Goal: Task Accomplishment & Management: Use online tool/utility

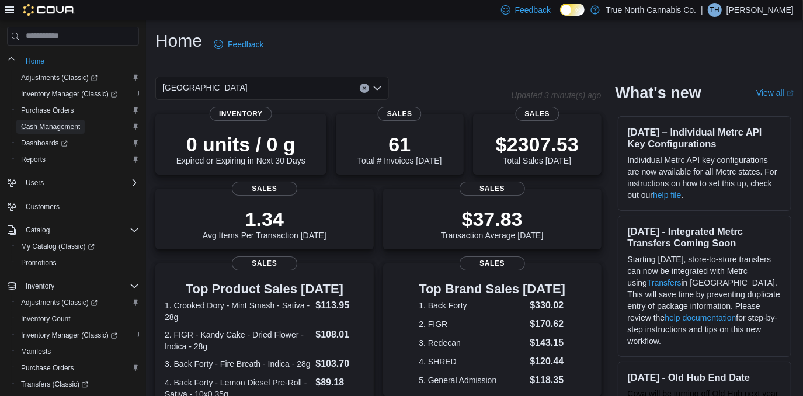
click at [43, 128] on span "Cash Management" at bounding box center [50, 126] width 59 height 9
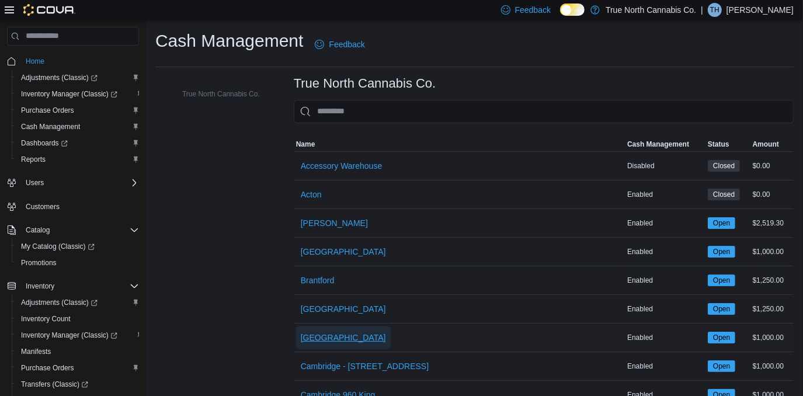
click at [325, 335] on span "[GEOGRAPHIC_DATA]" at bounding box center [343, 338] width 85 height 12
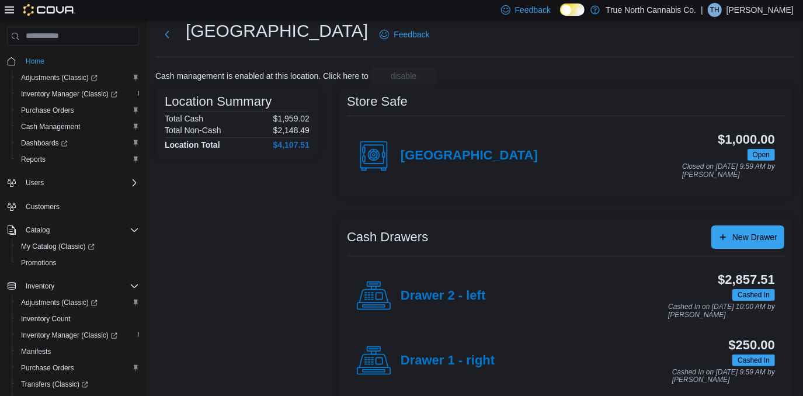
scroll to position [46, 0]
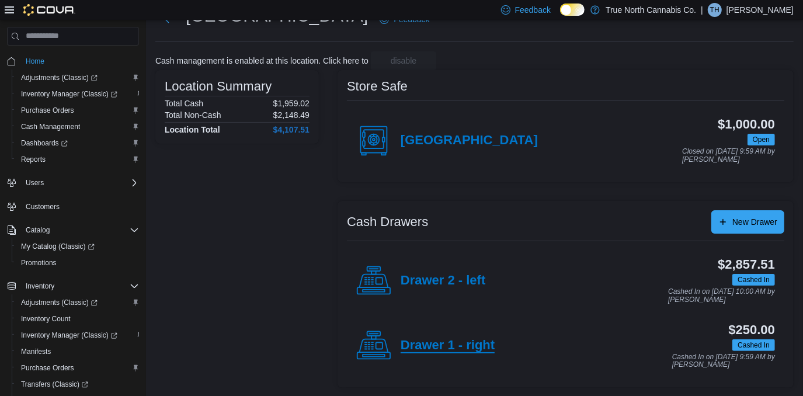
click at [439, 343] on h4 "Drawer 1 - right" at bounding box center [447, 345] width 94 height 15
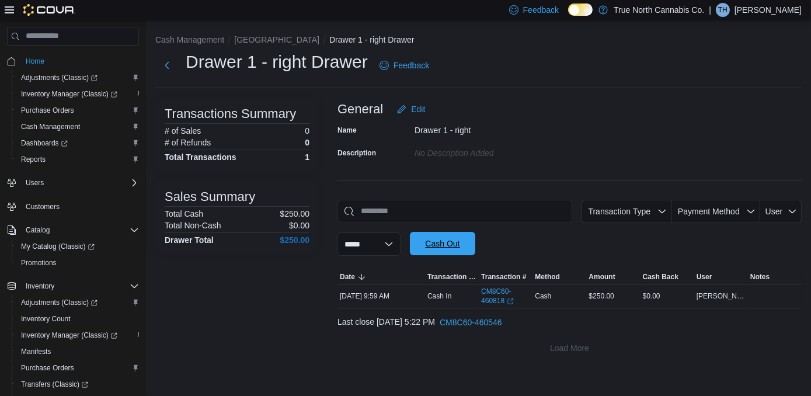
click at [451, 243] on span "Cash Out" at bounding box center [442, 244] width 34 height 12
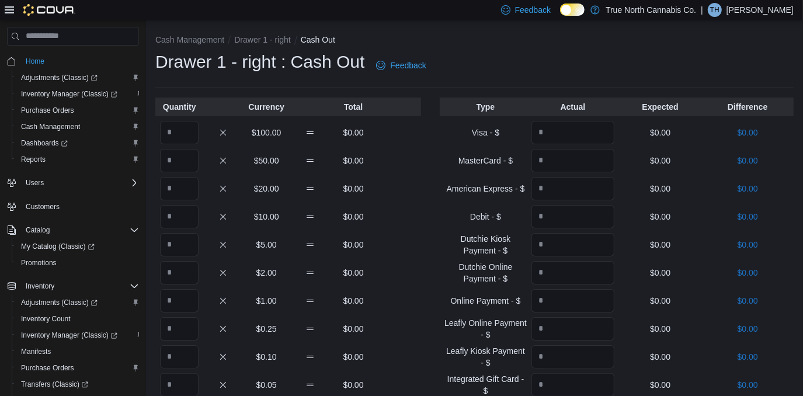
click at [491, 45] on ol "Cash Management Drawer 1 - right Cash Out" at bounding box center [474, 41] width 638 height 14
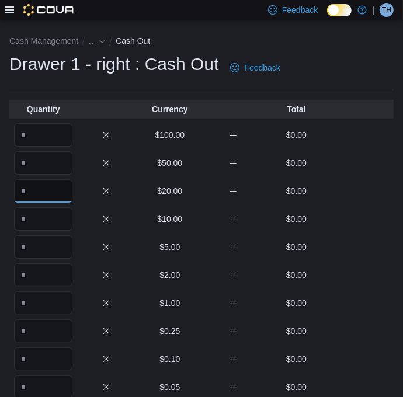
click at [42, 193] on input "Quantity" at bounding box center [43, 190] width 58 height 23
type input "*"
type input "**"
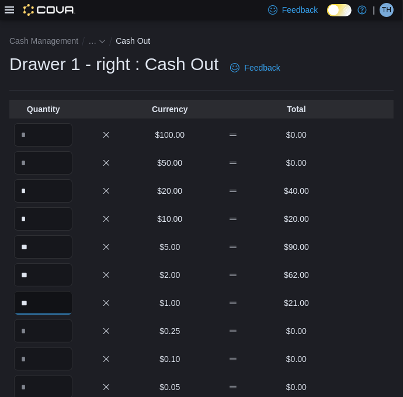
type input "**"
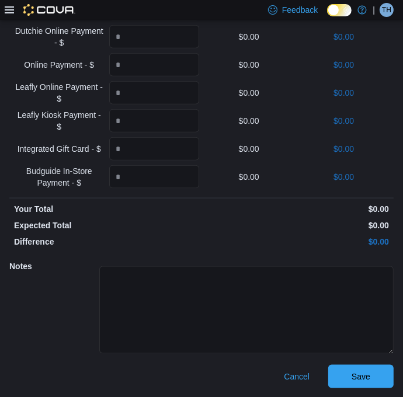
scroll to position [648, 0]
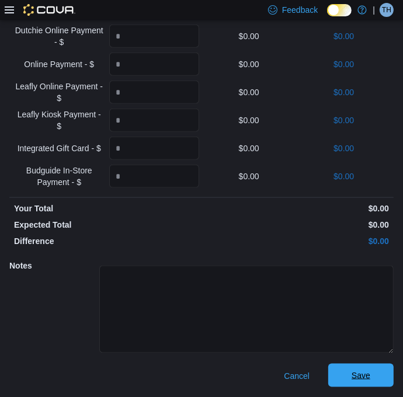
type input "**"
click at [363, 371] on span "Save" at bounding box center [360, 376] width 19 height 12
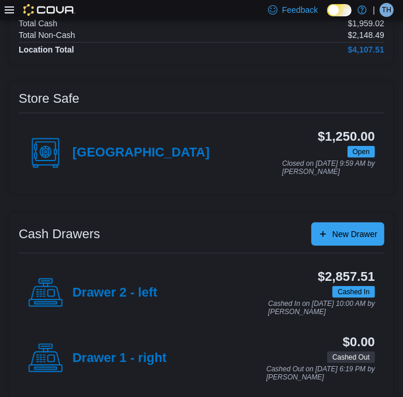
scroll to position [137, 0]
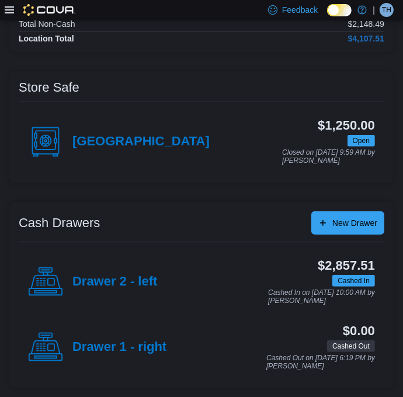
click at [171, 200] on div "Store Safe Brockville $1,250.00 Open Closed on [DATE] 9:59 AM by [PERSON_NAME] …" at bounding box center [201, 230] width 384 height 318
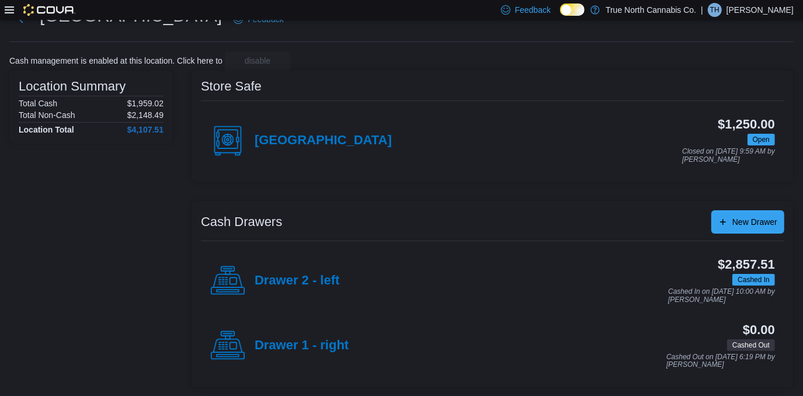
scroll to position [0, 0]
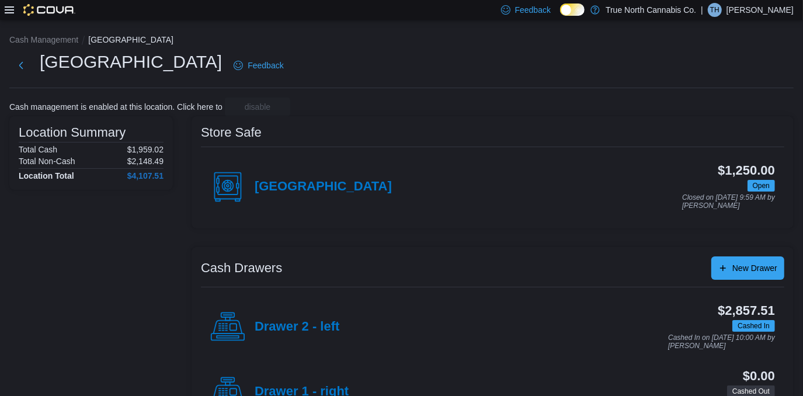
click at [7, 12] on icon at bounding box center [9, 9] width 9 height 9
